Goal: Task Accomplishment & Management: Manage account settings

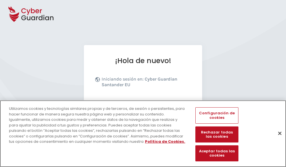
scroll to position [69, 0]
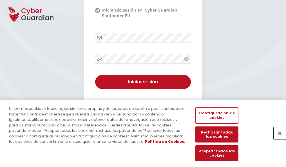
click at [277, 139] on button "Cerrar" at bounding box center [280, 133] width 12 height 12
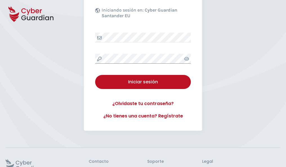
scroll to position [110, 0]
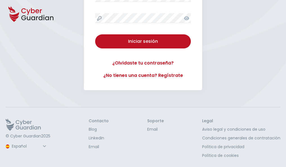
click at [95, 34] on button "Iniciar sesión" at bounding box center [143, 41] width 96 height 14
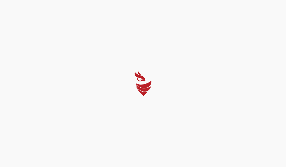
scroll to position [0, 0]
select select "Português (BR)"
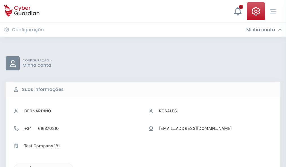
click at [29, 166] on icon "button" at bounding box center [29, 168] width 5 height 5
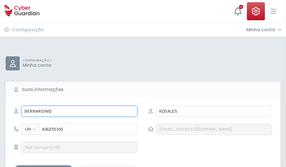
click at [79, 111] on input "BERNARDINO" at bounding box center [79, 111] width 116 height 11
type input "B"
type input "Aurelia"
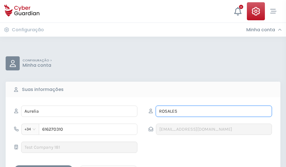
click at [214, 111] on input "ROSALES" at bounding box center [214, 111] width 116 height 11
type input "R"
type input "Amigó"
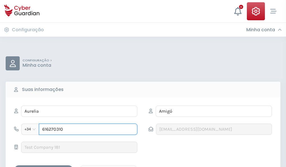
click at [88, 129] on input "616270310" at bounding box center [88, 129] width 99 height 11
type input "6"
type input "974683253"
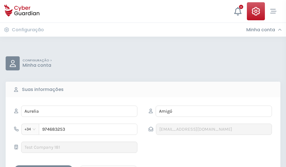
click at [44, 167] on div "Salvar alterações" at bounding box center [43, 170] width 51 height 7
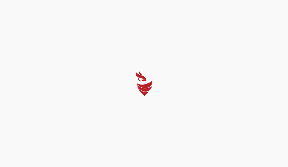
select select "Português (BR)"
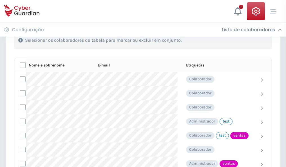
scroll to position [255, 0]
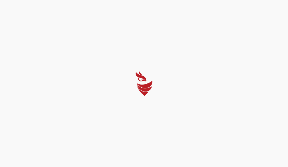
select select "Português (BR)"
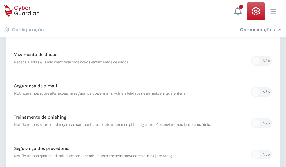
scroll to position [296, 0]
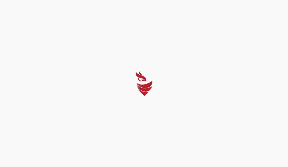
select select "Português (BR)"
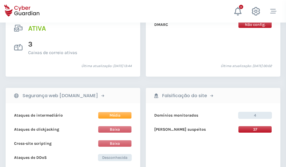
scroll to position [572, 0]
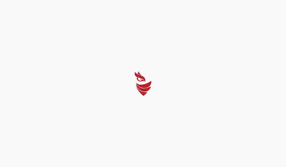
select select "Português (BR)"
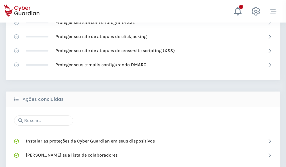
scroll to position [375, 0]
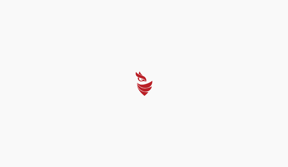
select select "Português (BR)"
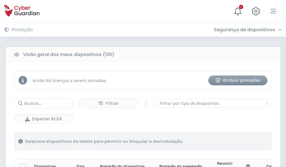
scroll to position [497, 0]
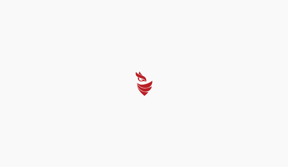
select select "Português (BR)"
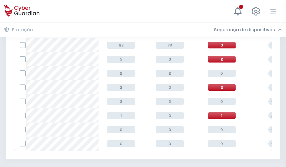
scroll to position [261, 0]
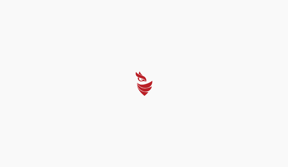
select select "Português (BR)"
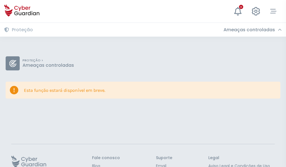
scroll to position [37, 0]
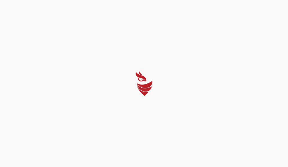
select select "Português (BR)"
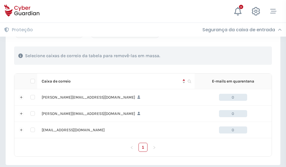
scroll to position [261, 0]
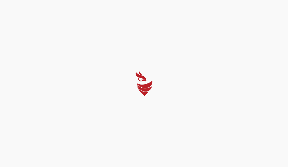
select select "Português (BR)"
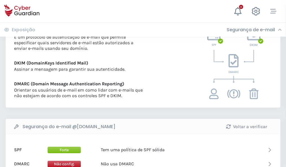
scroll to position [304, 0]
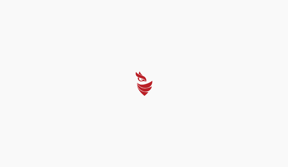
select select "Português (BR)"
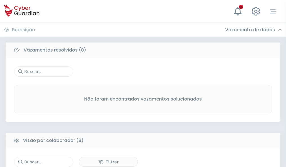
scroll to position [480, 0]
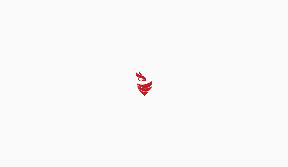
select select "Português (BR)"
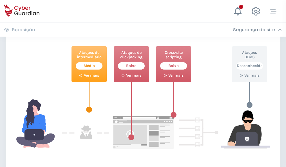
scroll to position [307, 0]
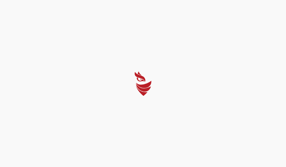
select select "Português (BR)"
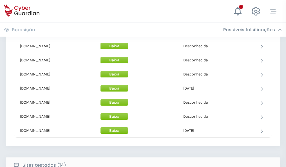
scroll to position [549, 0]
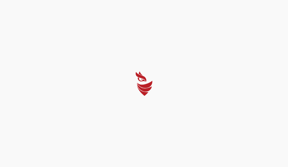
select select "Português (BR)"
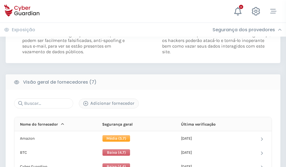
scroll to position [371, 0]
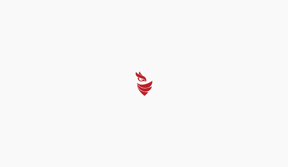
select select "Português (BR)"
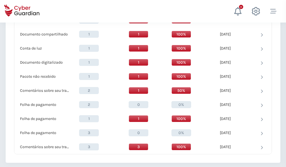
scroll to position [584, 0]
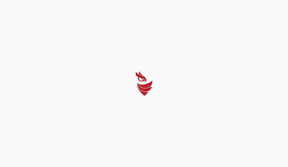
select select "Português (BR)"
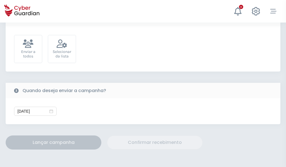
scroll to position [206, 0]
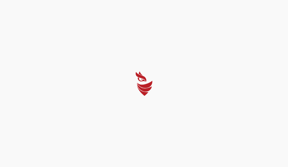
select select "Português (BR)"
